Goal: Transaction & Acquisition: Purchase product/service

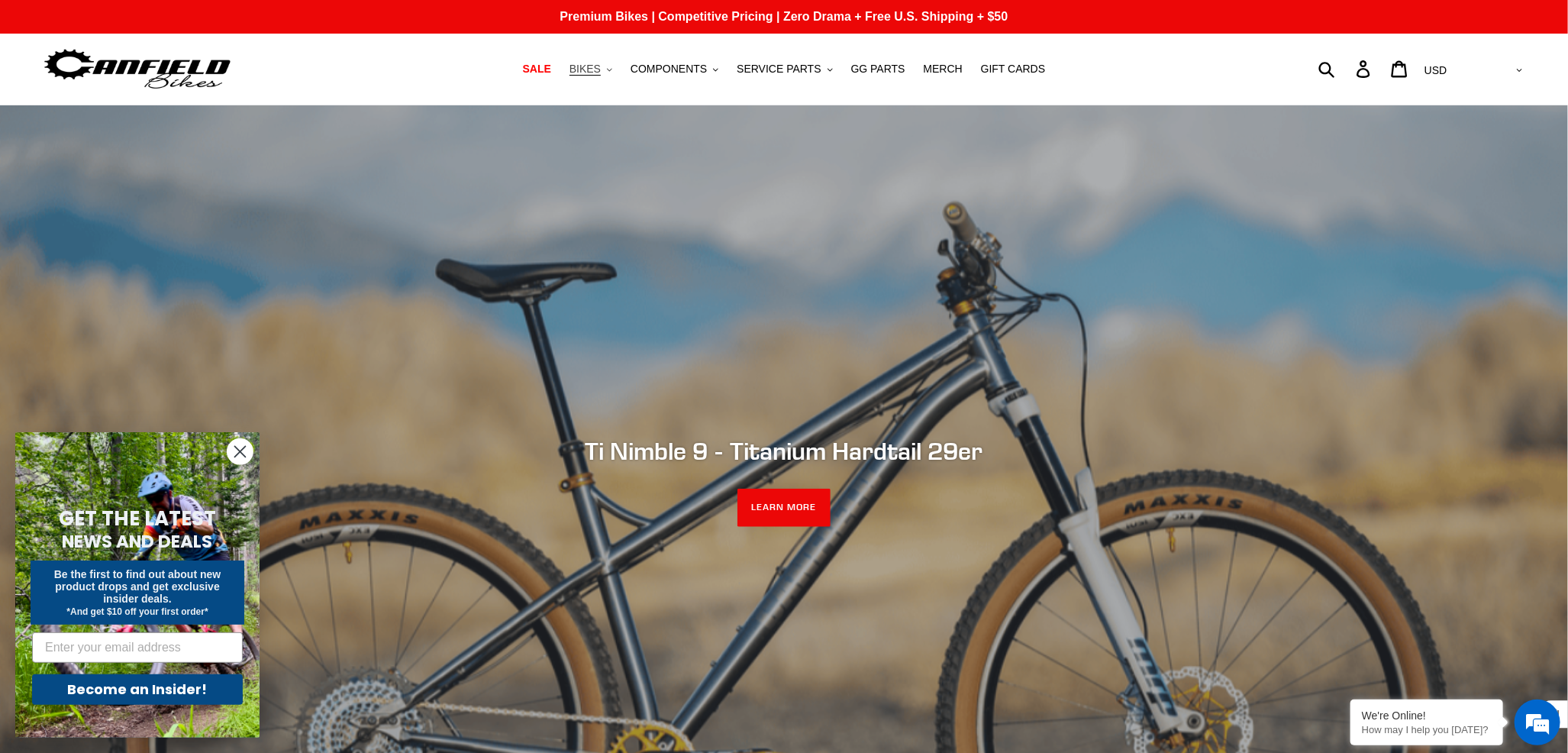
click at [601, 69] on span "BIKES" at bounding box center [585, 69] width 31 height 13
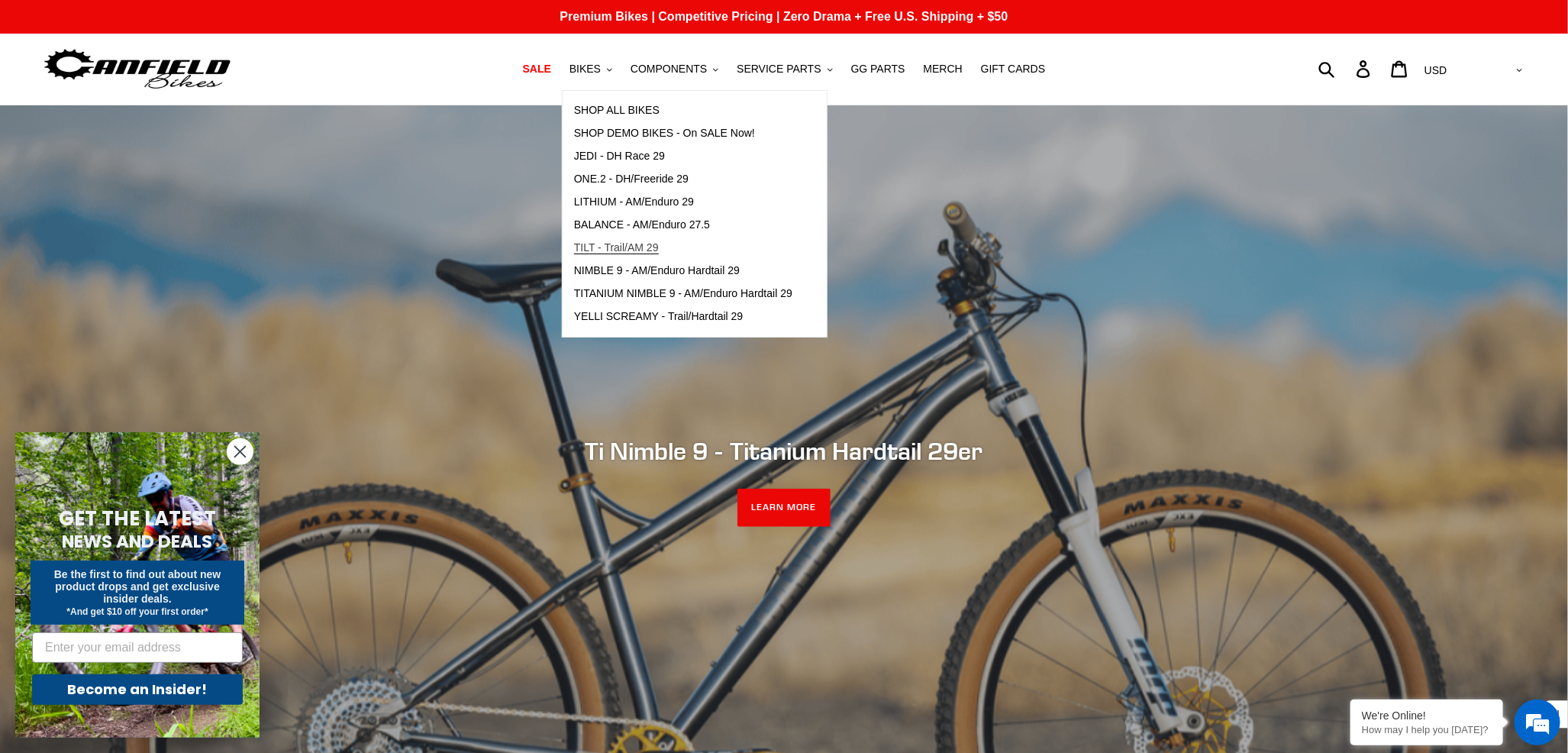
click at [629, 245] on span "TILT - Trail/AM 29" at bounding box center [616, 248] width 85 height 13
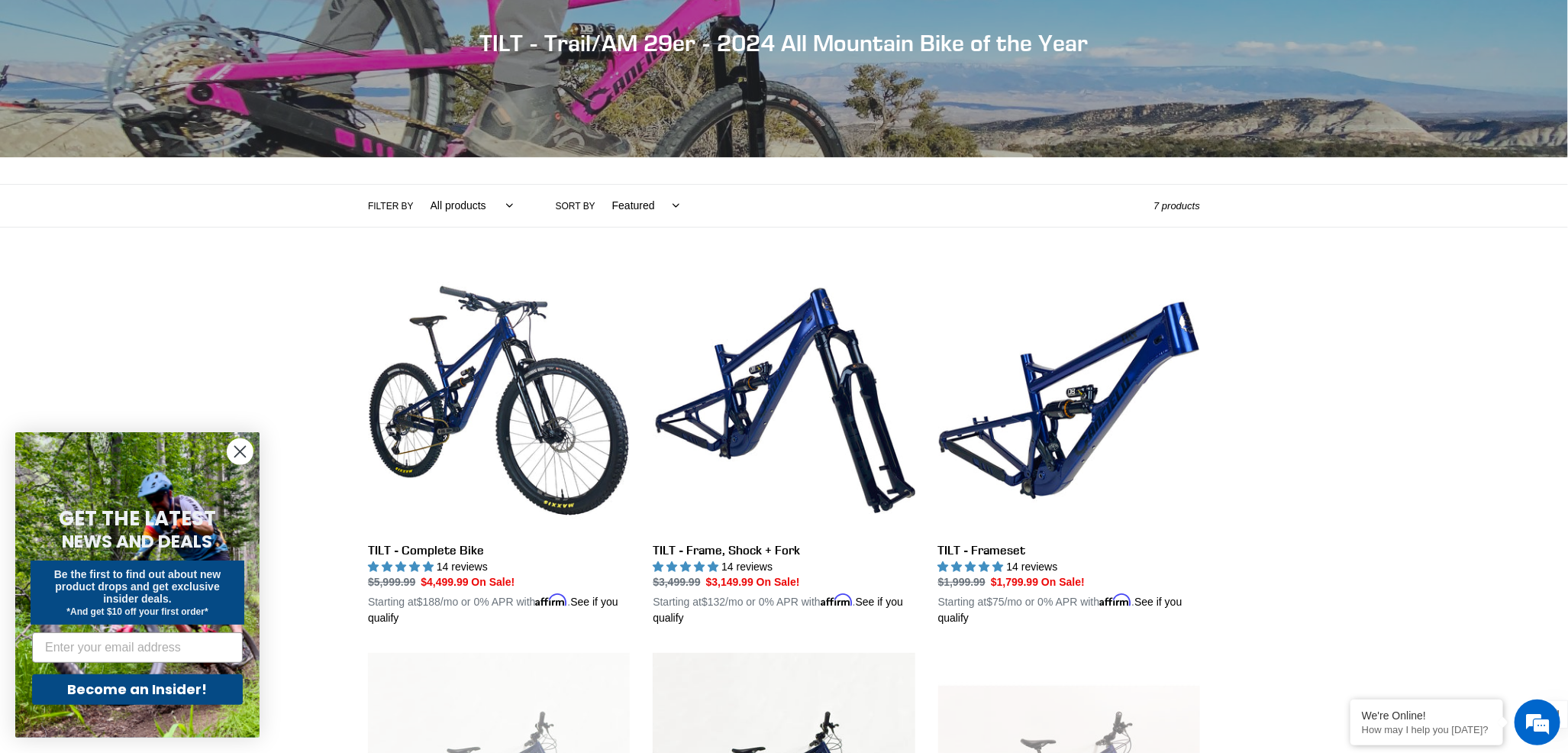
scroll to position [209, 0]
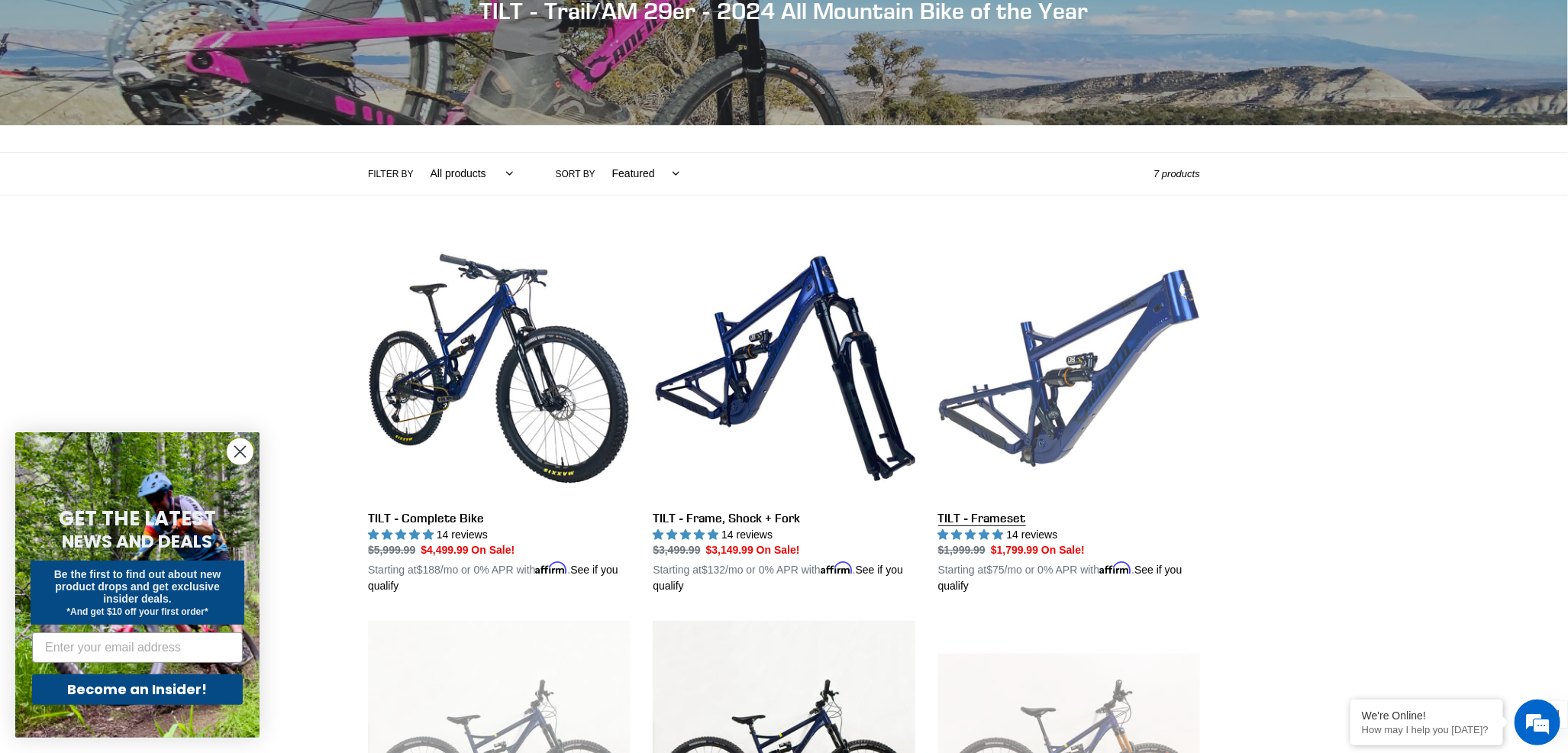
click at [1015, 402] on link "TILT - Frameset" at bounding box center [1069, 416] width 262 height 358
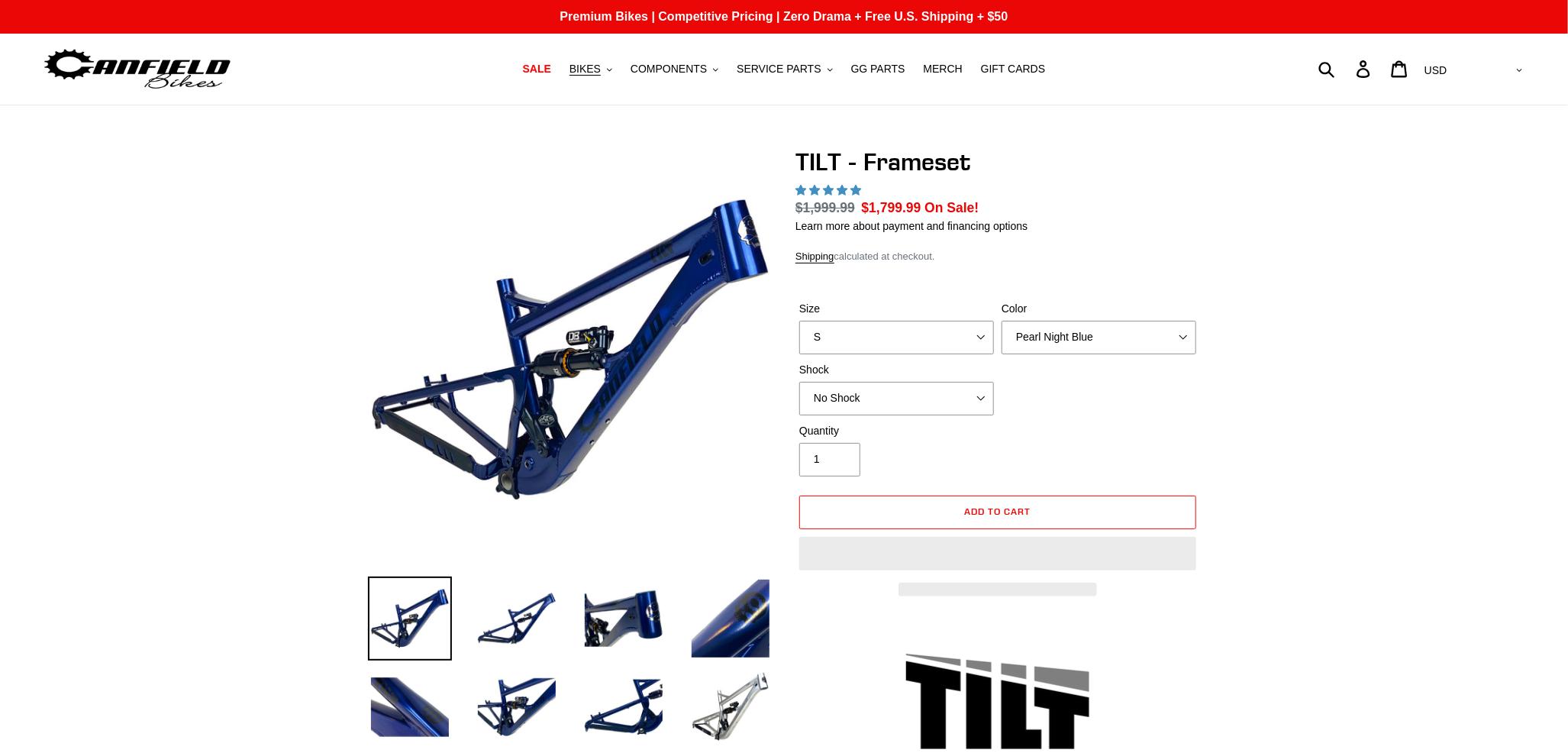
select select "highest-rating"
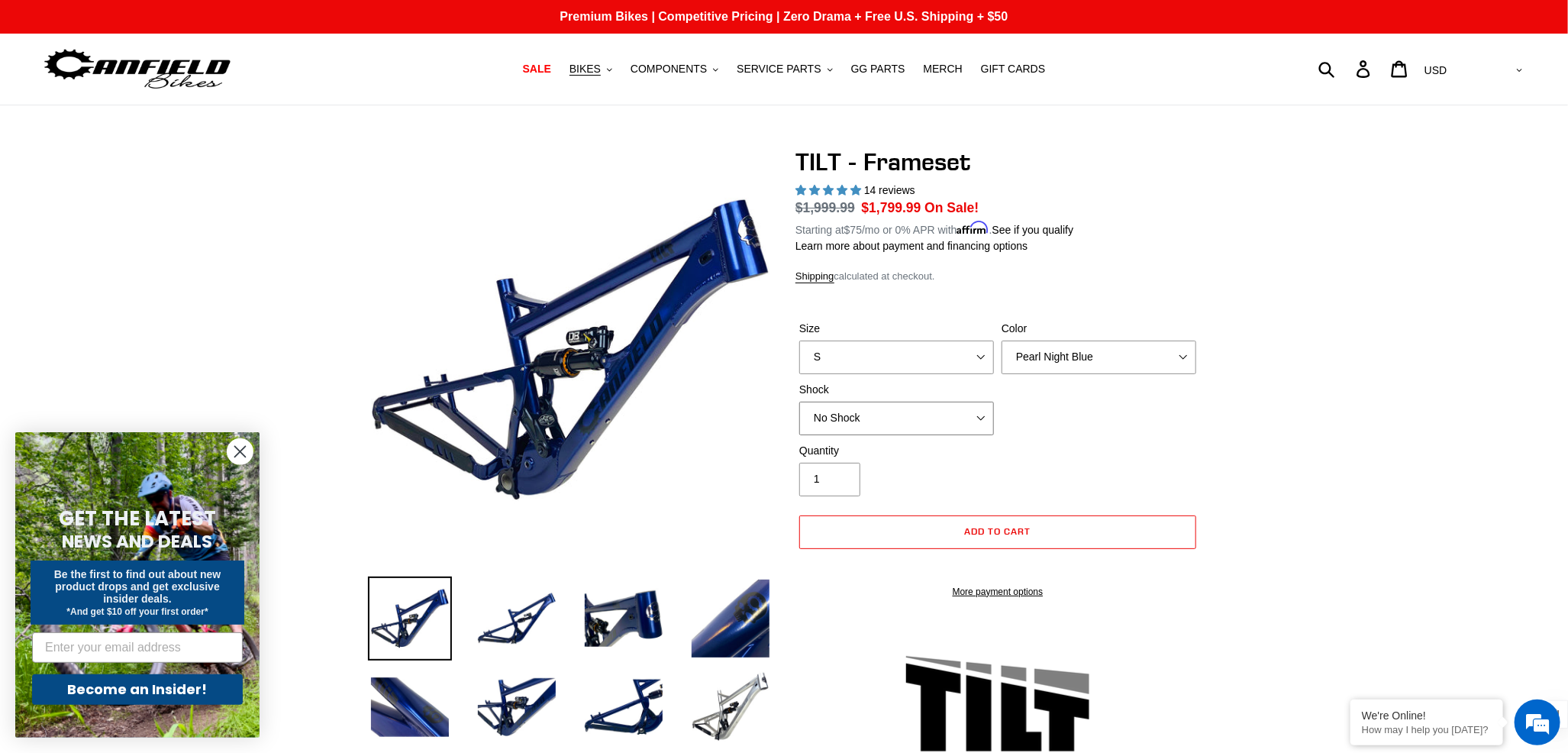
click at [976, 416] on select "No Shock Cane Creek DB Kitsuma Air RockShox Deluxe Ultimate Fox FLOAT X EXT Sto…" at bounding box center [896, 419] width 194 height 34
click at [799, 402] on select "No Shock Cane Creek DB Kitsuma Air RockShox Deluxe Ultimate Fox FLOAT X EXT Sto…" at bounding box center [896, 419] width 194 height 34
click at [976, 419] on select "No Shock Cane Creek DB Kitsuma Air RockShox Deluxe Ultimate Fox FLOAT X EXT Sto…" at bounding box center [896, 419] width 194 height 34
click at [799, 402] on select "No Shock Cane Creek DB Kitsuma Air RockShox Deluxe Ultimate Fox FLOAT X EXT Sto…" at bounding box center [896, 419] width 194 height 34
click at [973, 416] on select "No Shock Cane Creek DB Kitsuma Air RockShox Deluxe Ultimate Fox FLOAT X EXT Sto…" at bounding box center [896, 419] width 194 height 34
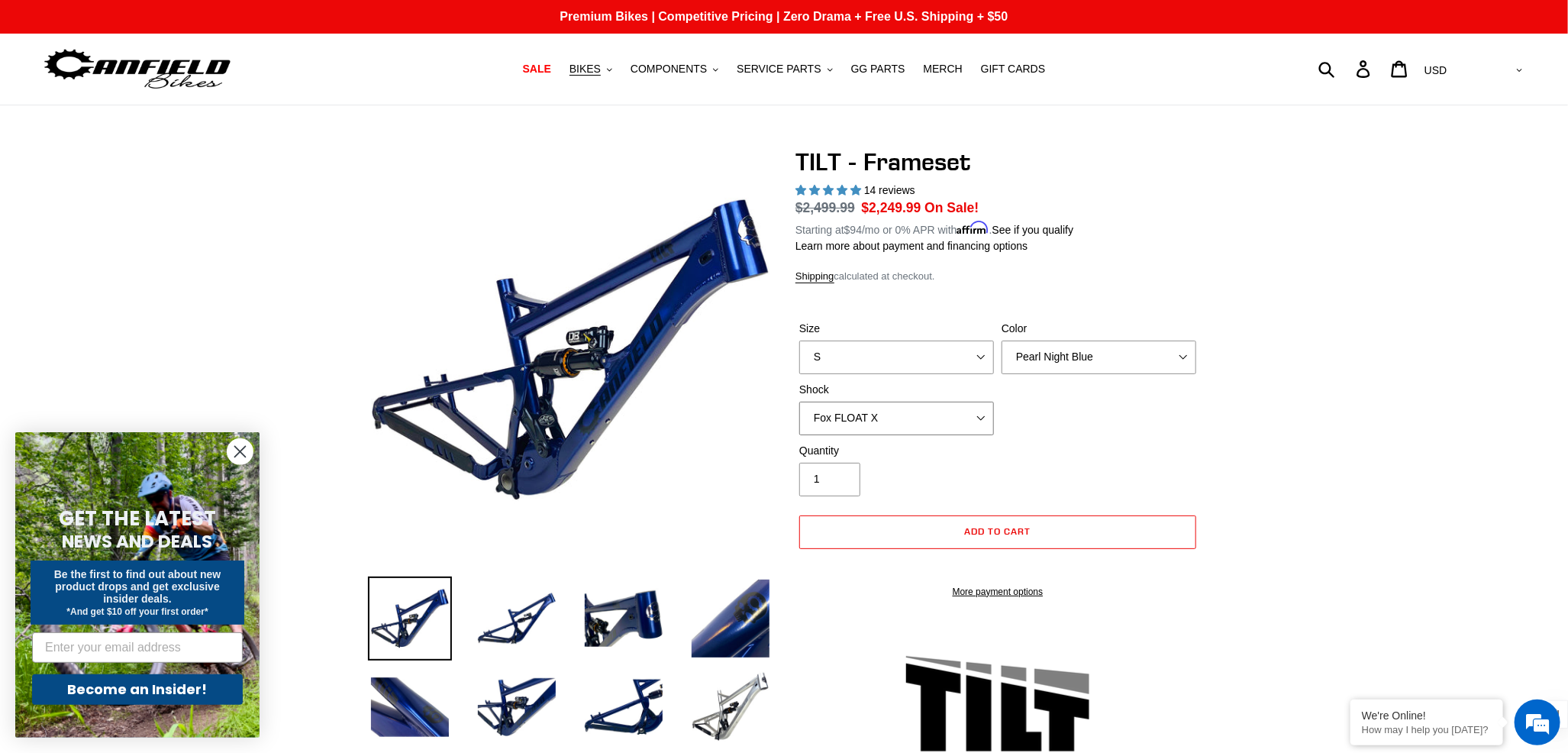
click at [799, 402] on select "No Shock Cane Creek DB Kitsuma Air RockShox Deluxe Ultimate Fox FLOAT X EXT Sto…" at bounding box center [896, 419] width 194 height 34
click at [951, 420] on select "No Shock Cane Creek DB Kitsuma Air RockShox Deluxe Ultimate Fox FLOAT X EXT Sto…" at bounding box center [896, 419] width 194 height 34
click at [799, 402] on select "No Shock Cane Creek DB Kitsuma Air RockShox Deluxe Ultimate Fox FLOAT X EXT Sto…" at bounding box center [896, 419] width 194 height 34
click at [967, 420] on select "No Shock Cane Creek DB Kitsuma Air RockShox Deluxe Ultimate Fox FLOAT X EXT Sto…" at bounding box center [896, 419] width 194 height 34
click at [799, 402] on select "No Shock Cane Creek DB Kitsuma Air RockShox Deluxe Ultimate Fox FLOAT X EXT Sto…" at bounding box center [896, 419] width 194 height 34
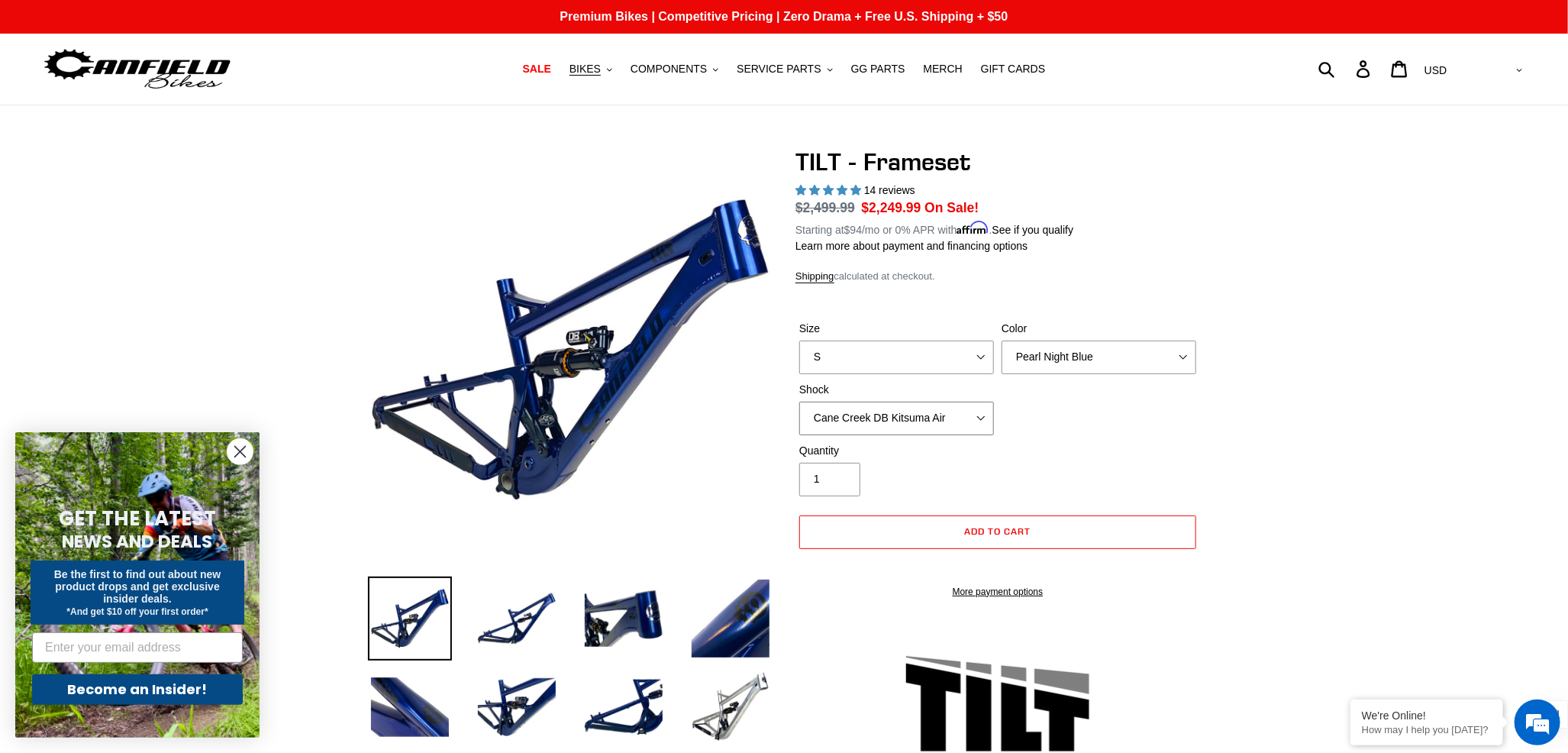
click at [970, 410] on select "No Shock Cane Creek DB Kitsuma Air RockShox Deluxe Ultimate Fox FLOAT X EXT Sto…" at bounding box center [896, 419] width 194 height 34
click at [799, 402] on select "No Shock Cane Creek DB Kitsuma Air RockShox Deluxe Ultimate Fox FLOAT X EXT Sto…" at bounding box center [896, 419] width 194 height 34
click at [971, 417] on select "No Shock Cane Creek DB Kitsuma Air RockShox Deluxe Ultimate Fox FLOAT X EXT Sto…" at bounding box center [896, 419] width 194 height 34
click at [799, 402] on select "No Shock Cane Creek DB Kitsuma Air RockShox Deluxe Ultimate Fox FLOAT X EXT Sto…" at bounding box center [896, 419] width 194 height 34
click at [941, 420] on select "No Shock Cane Creek DB Kitsuma Air RockShox Deluxe Ultimate Fox FLOAT X EXT Sto…" at bounding box center [896, 419] width 194 height 34
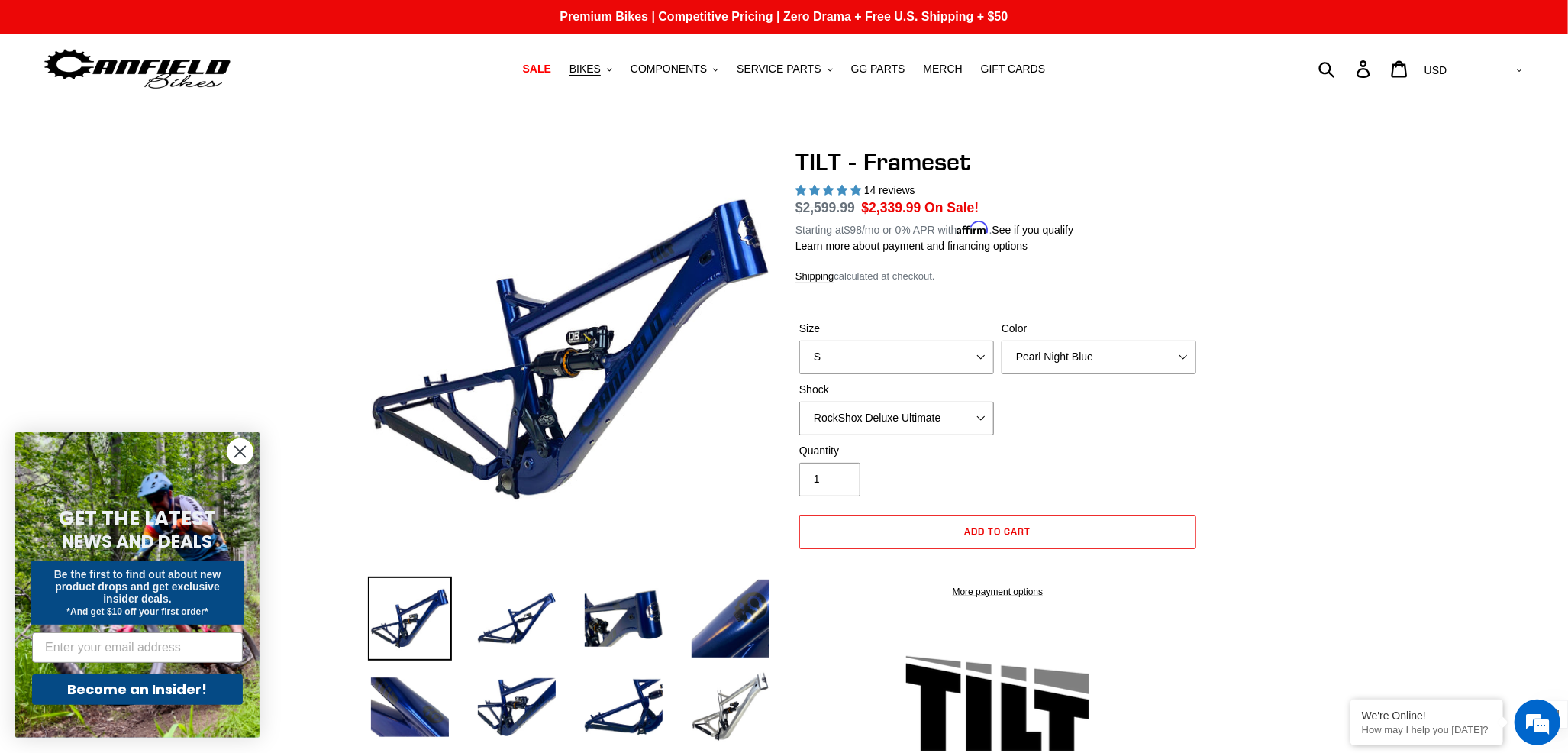
click at [799, 402] on select "No Shock Cane Creek DB Kitsuma Air RockShox Deluxe Ultimate Fox FLOAT X EXT Sto…" at bounding box center [896, 419] width 194 height 34
click at [936, 413] on select "No Shock Cane Creek DB Kitsuma Air RockShox Deluxe Ultimate Fox FLOAT X EXT Sto…" at bounding box center [896, 419] width 194 height 34
click at [799, 402] on select "No Shock Cane Creek DB Kitsuma Air RockShox Deluxe Ultimate Fox FLOAT X EXT Sto…" at bounding box center [896, 419] width 194 height 34
click at [960, 421] on select "No Shock Cane Creek DB Kitsuma Air RockShox Deluxe Ultimate Fox FLOAT X EXT Sto…" at bounding box center [896, 419] width 194 height 34
click at [932, 408] on select "No Shock Cane Creek DB Kitsuma Air RockShox Deluxe Ultimate Fox FLOAT X EXT Sto…" at bounding box center [896, 419] width 194 height 34
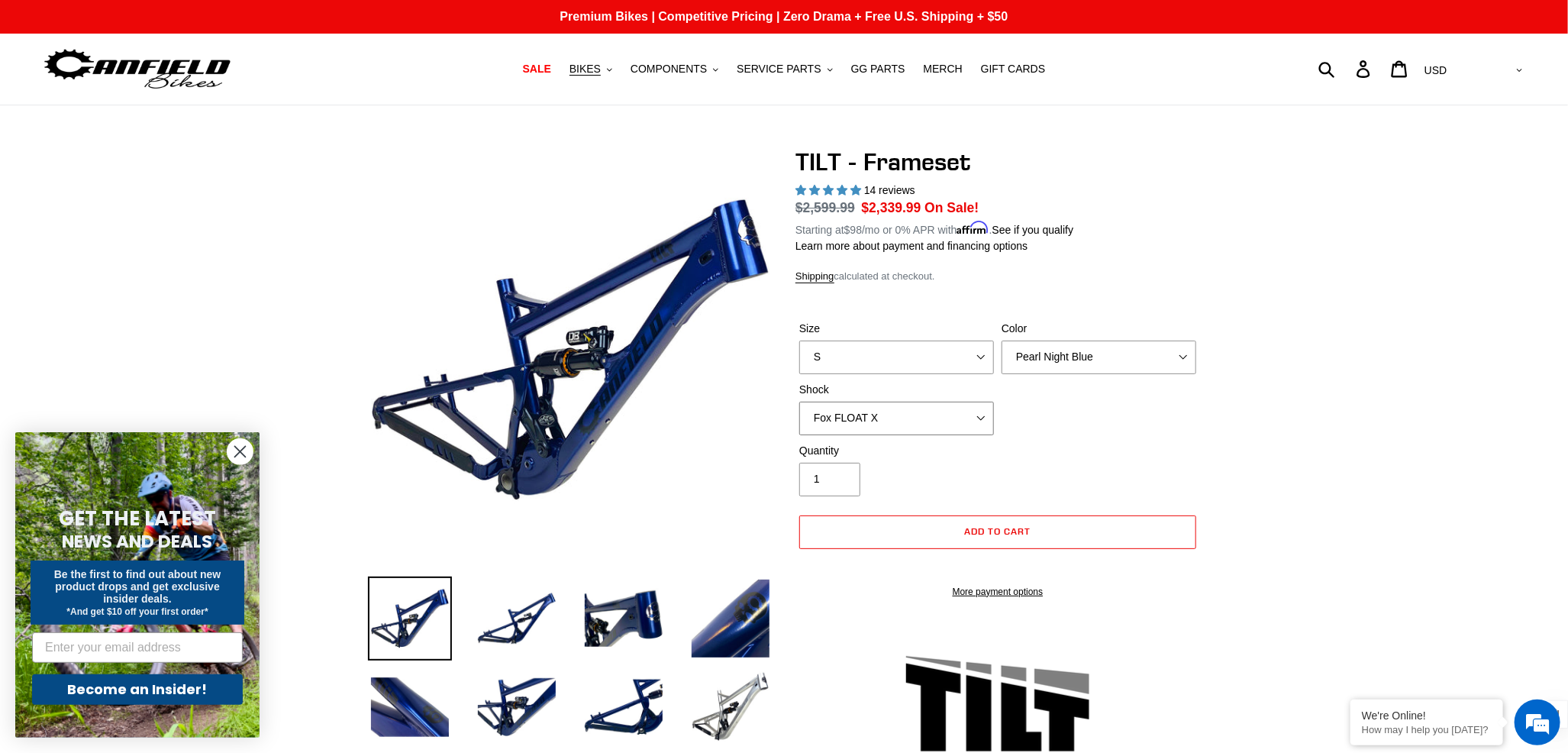
select select "No Shock"
click at [799, 402] on select "No Shock Cane Creek DB Kitsuma Air RockShox Deluxe Ultimate Fox FLOAT X EXT Sto…" at bounding box center [896, 419] width 194 height 34
